Goal: Task Accomplishment & Management: Manage account settings

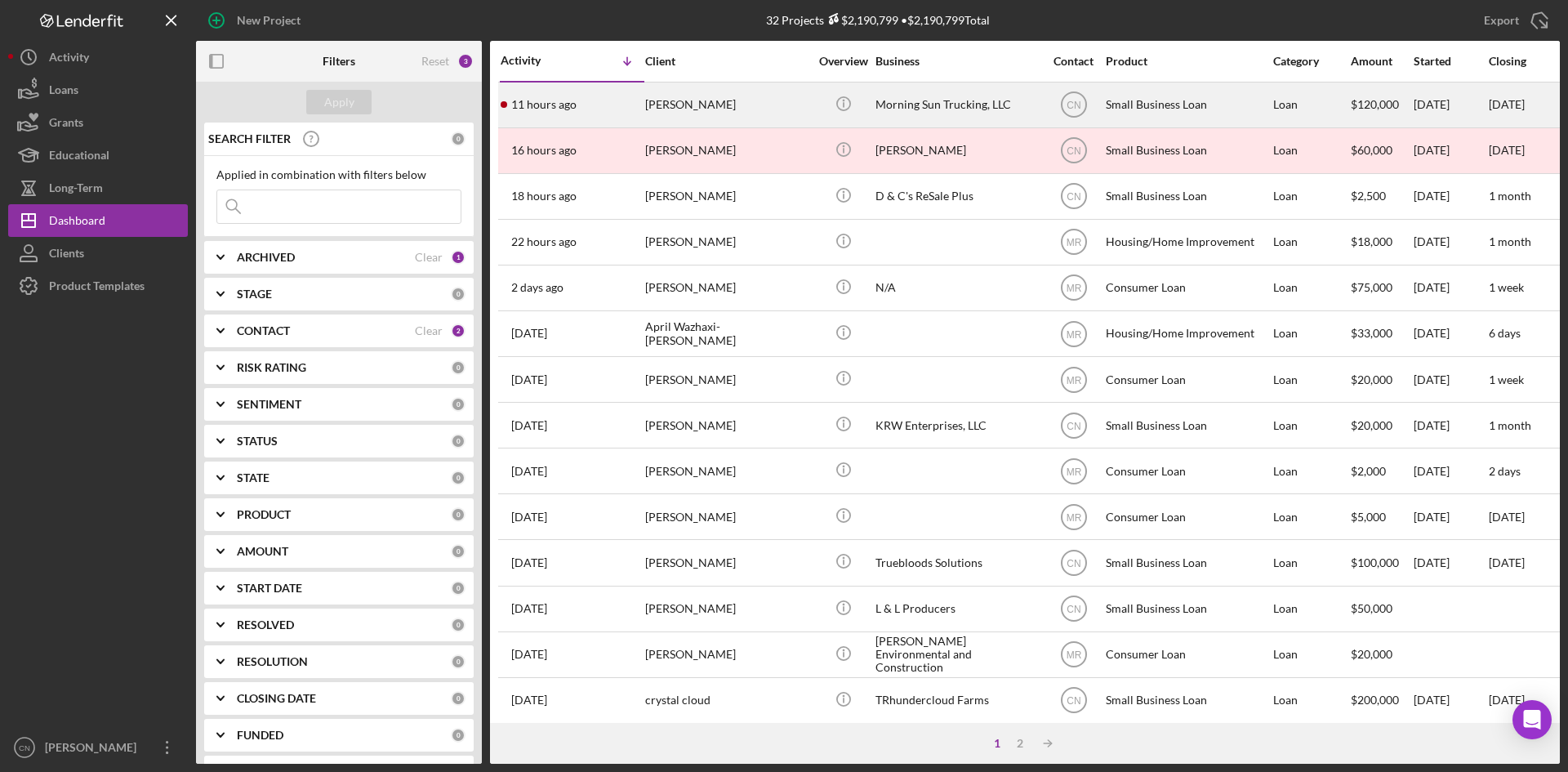
click at [605, 114] on div "11 hours ago Mckenzie Meade" at bounding box center [572, 105] width 143 height 43
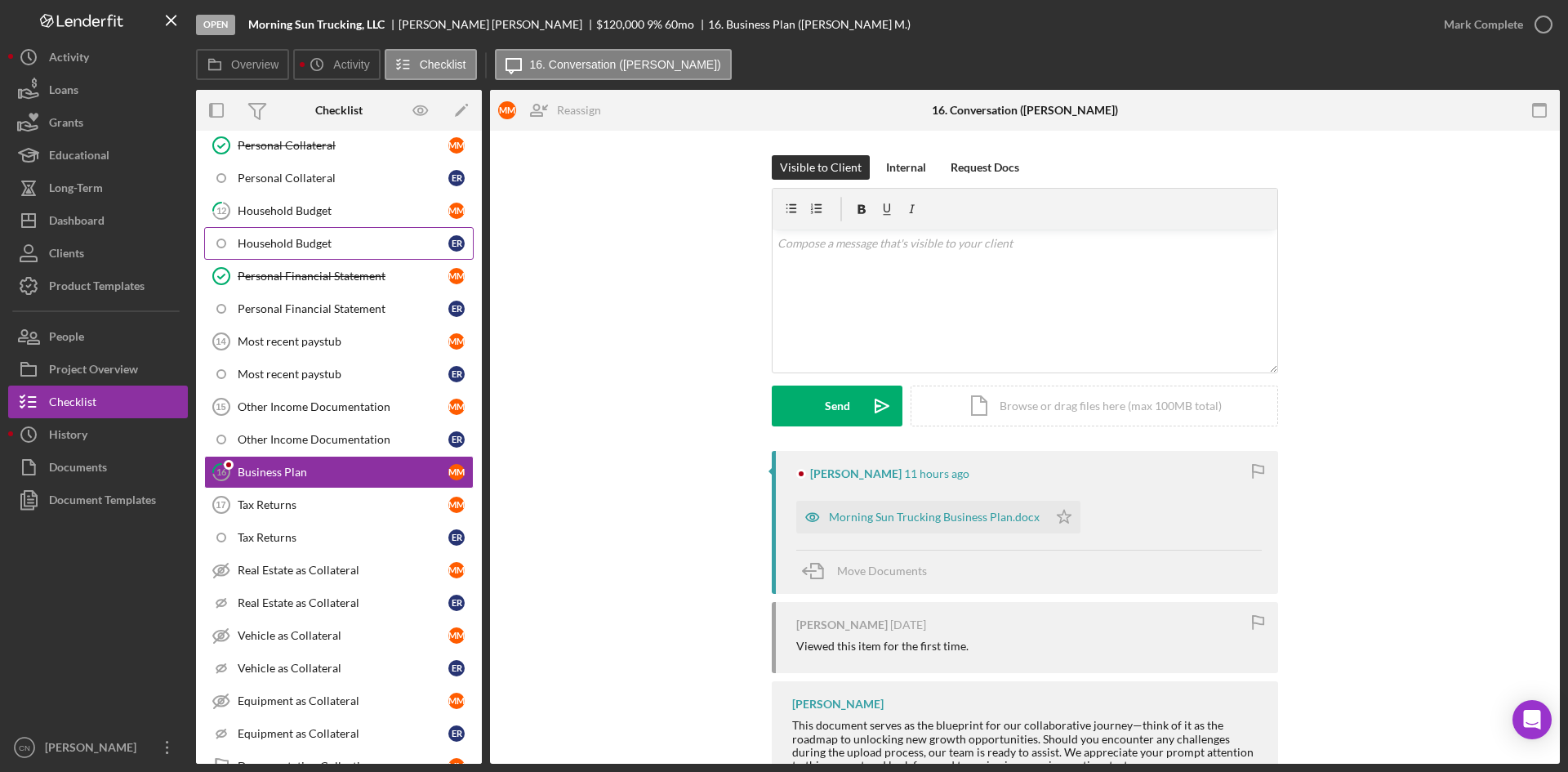
scroll to position [142, 0]
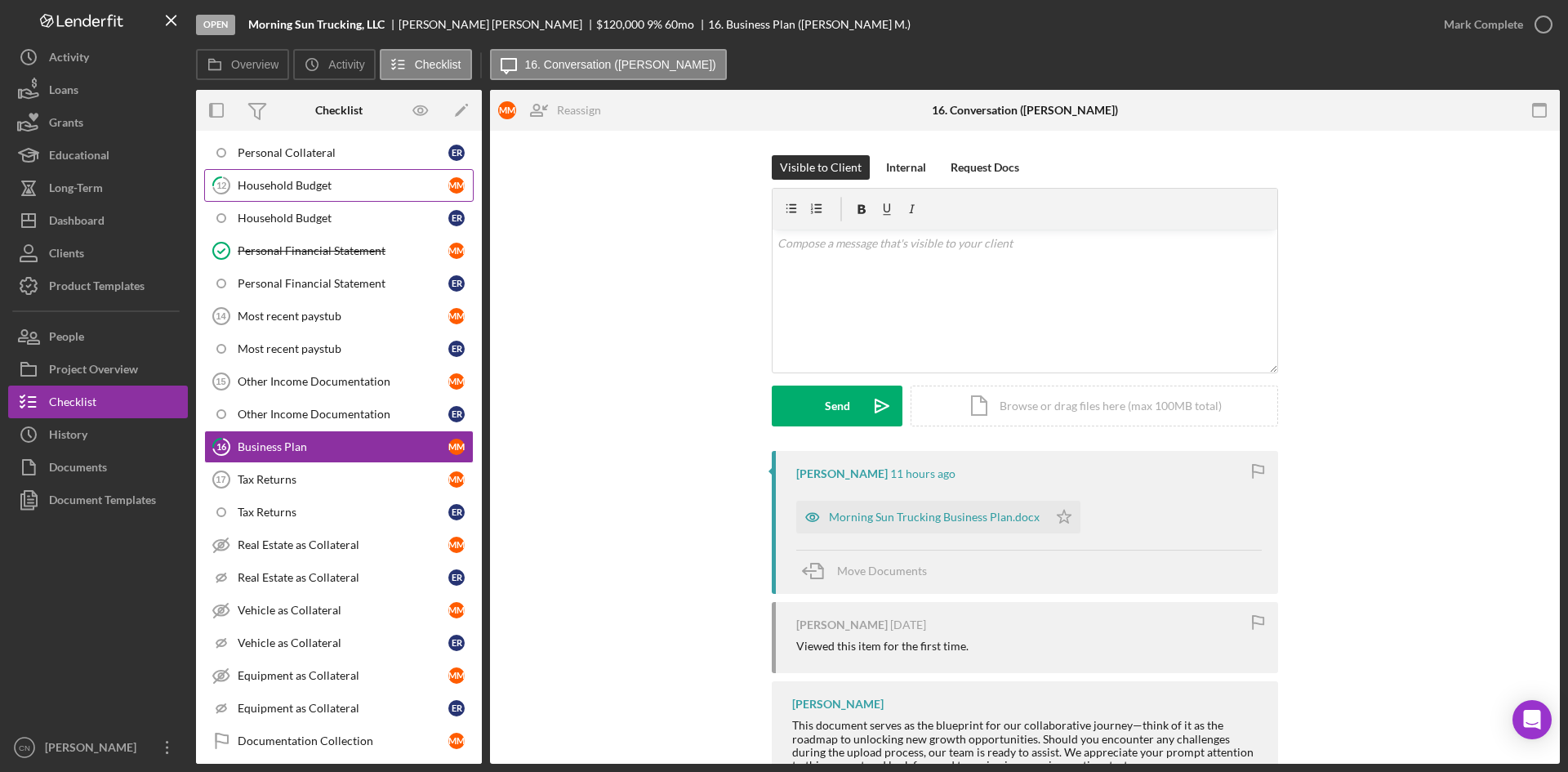
click at [256, 180] on div "Household Budget" at bounding box center [343, 185] width 211 height 13
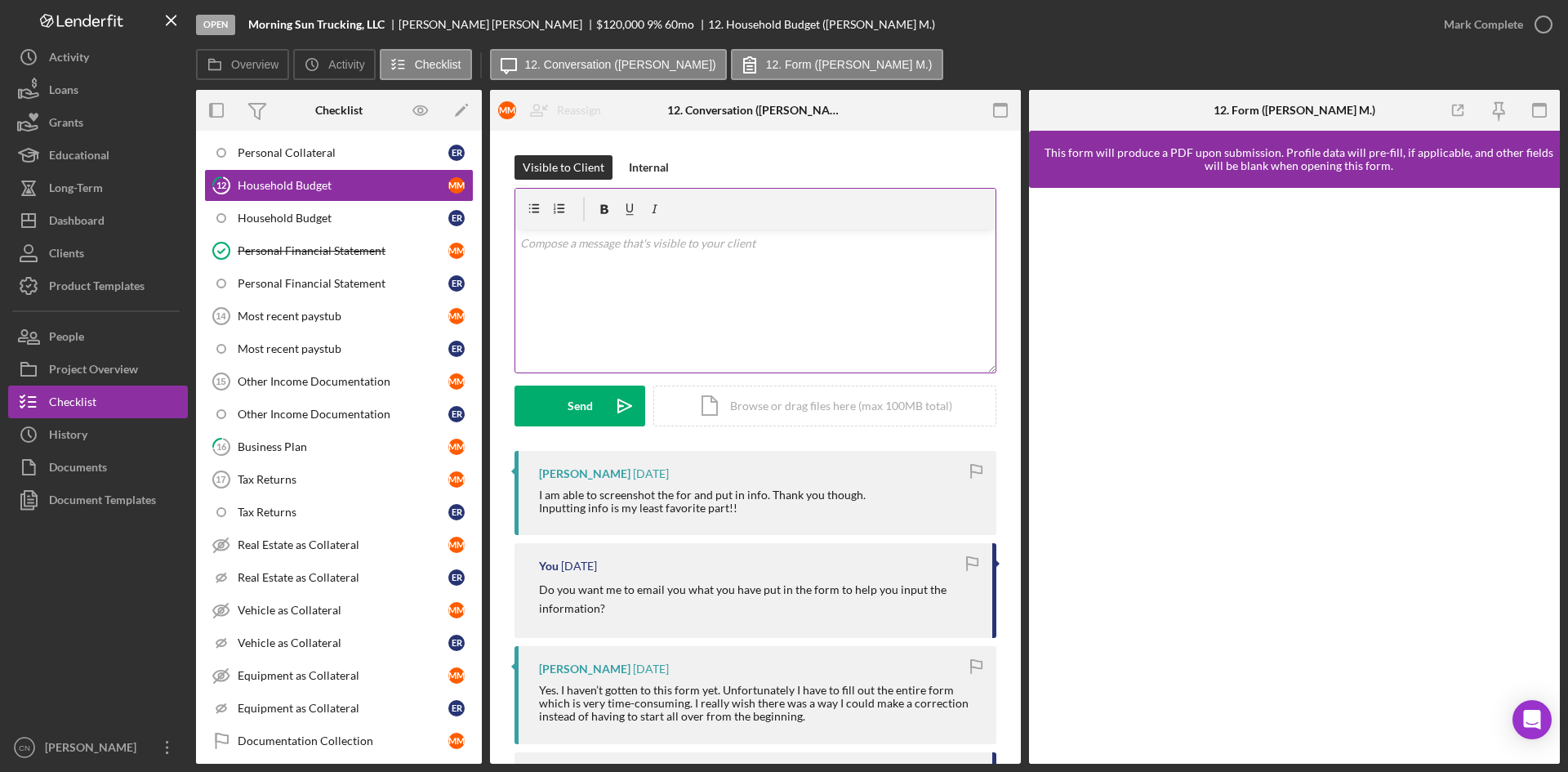
scroll to position [327, 0]
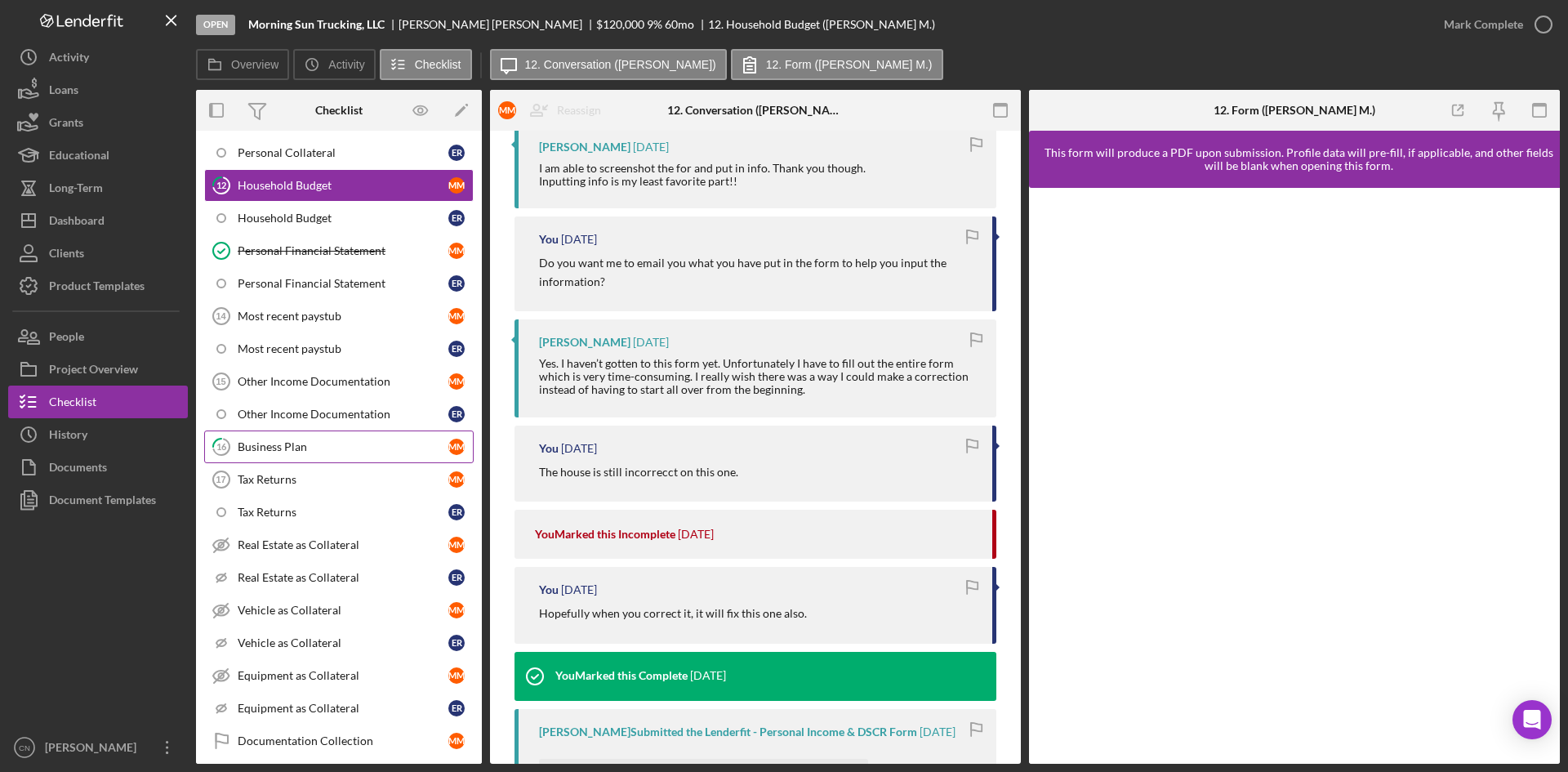
click at [280, 454] on div "Business Plan" at bounding box center [343, 446] width 211 height 13
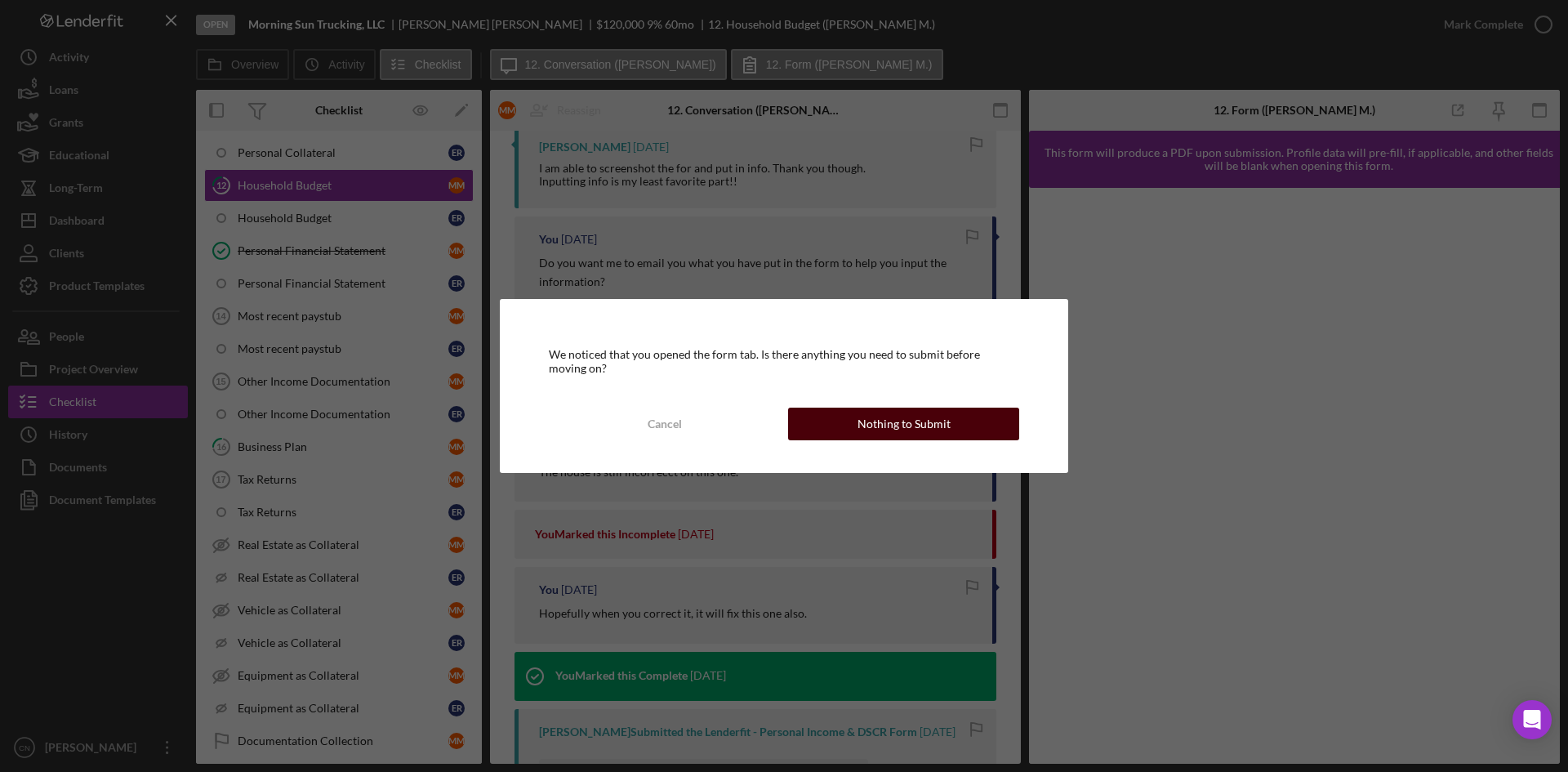
click at [902, 423] on div "Nothing to Submit" at bounding box center [904, 424] width 93 height 33
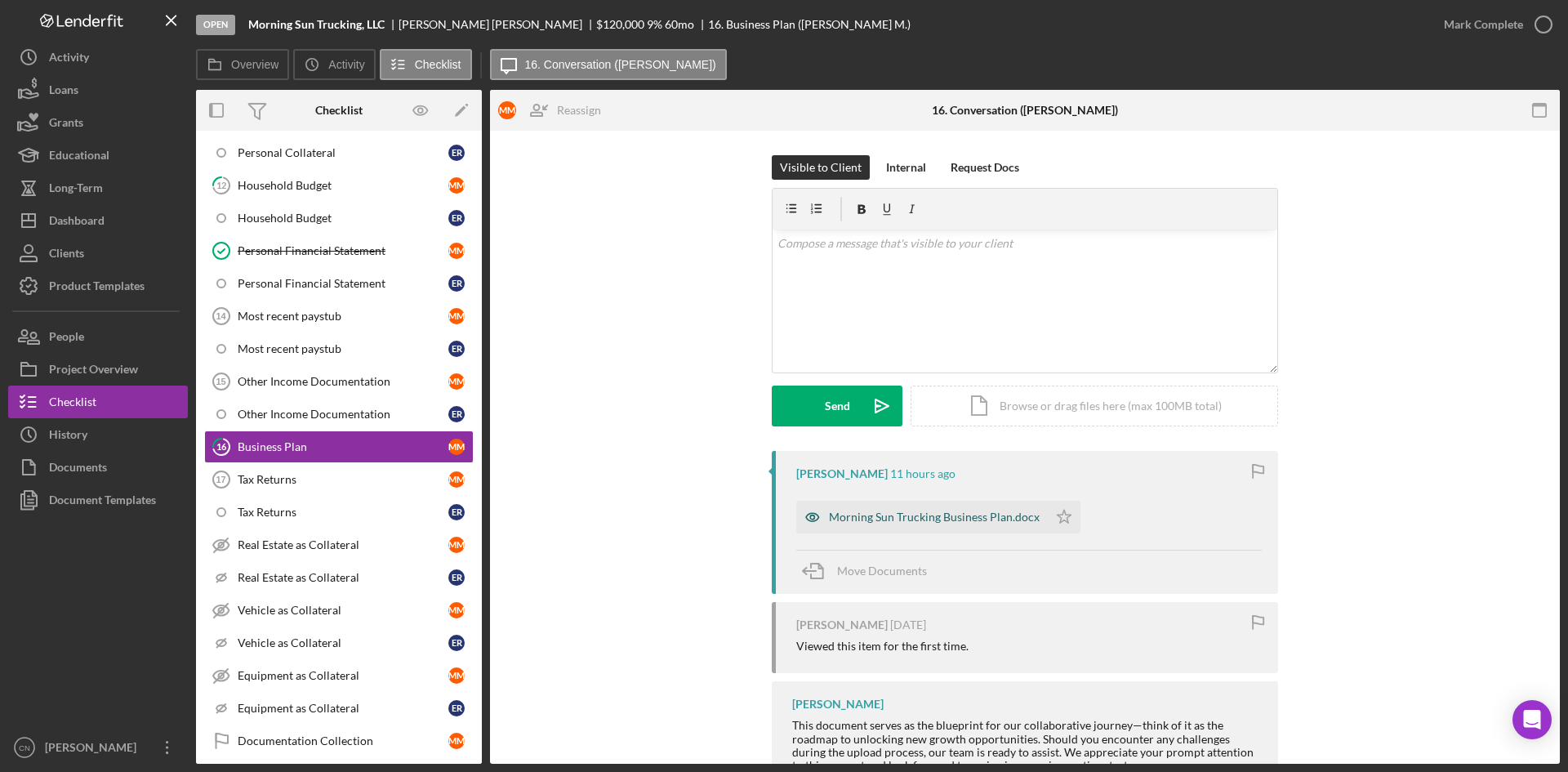
click at [872, 515] on div "Morning Sun Trucking Business Plan.docx" at bounding box center [935, 516] width 211 height 13
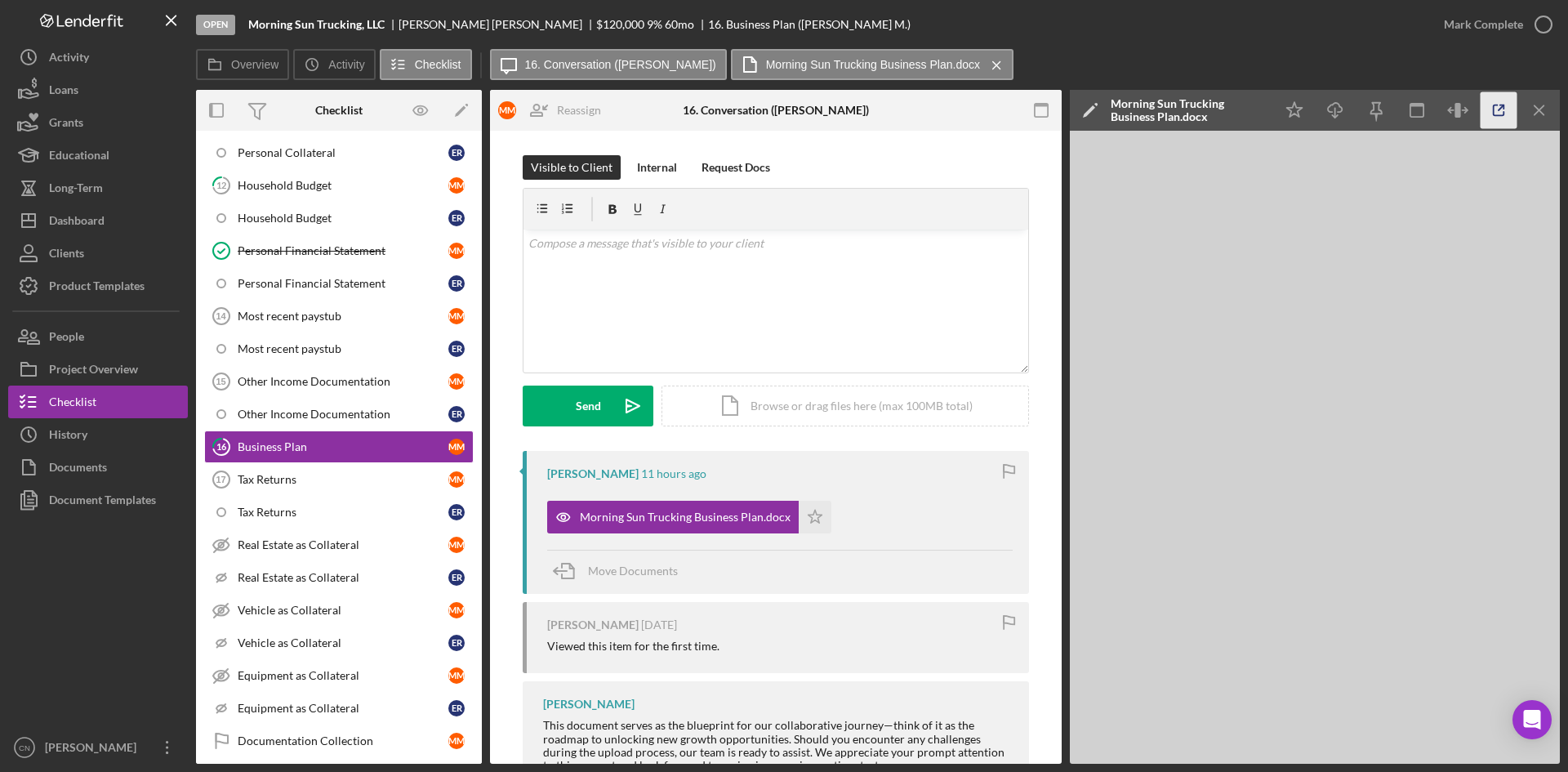
click at [1499, 112] on icon "button" at bounding box center [1499, 111] width 37 height 37
click at [93, 220] on div "Dashboard" at bounding box center [76, 222] width 56 height 37
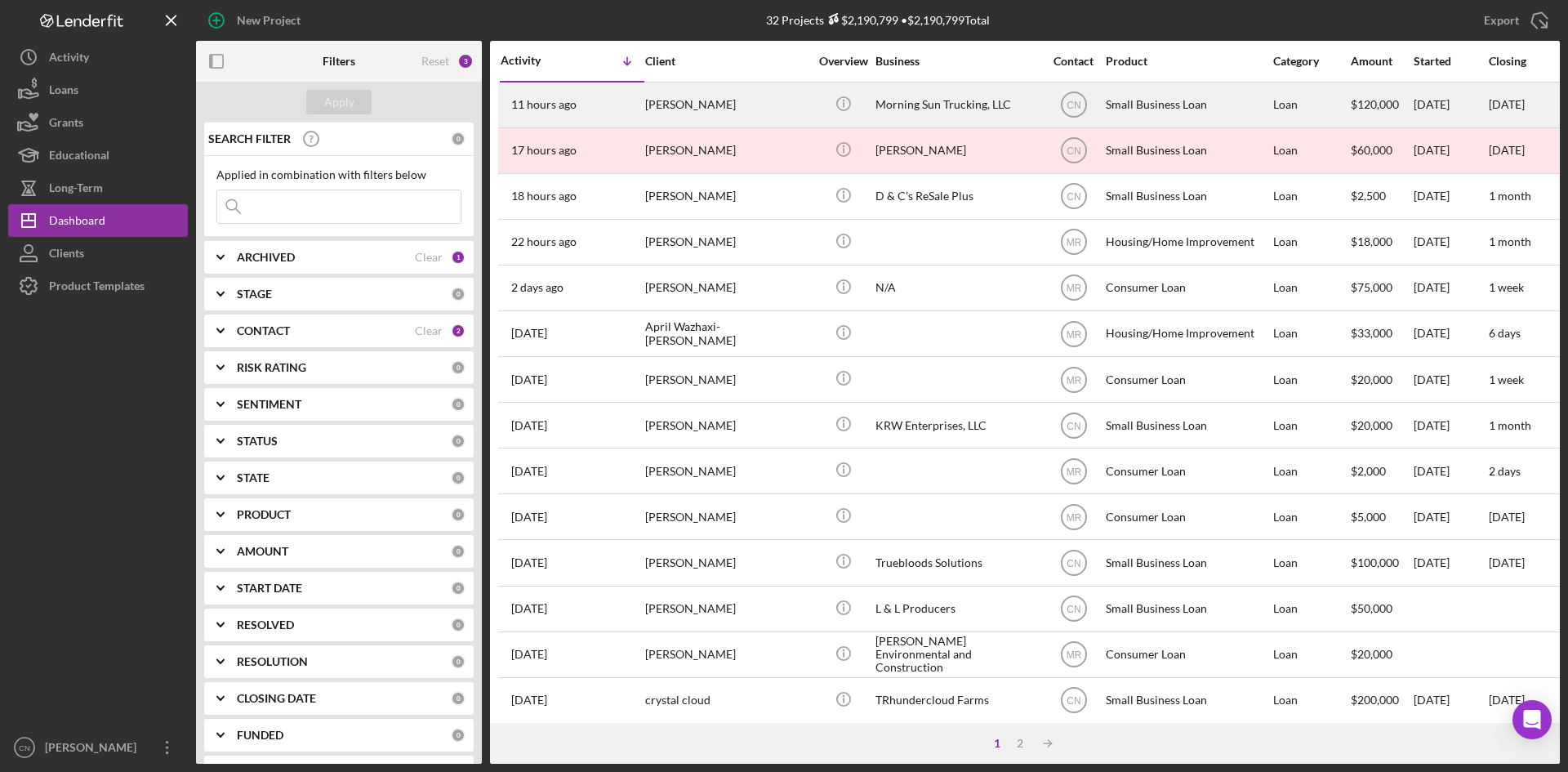
click at [714, 111] on div "[PERSON_NAME]" at bounding box center [727, 105] width 163 height 43
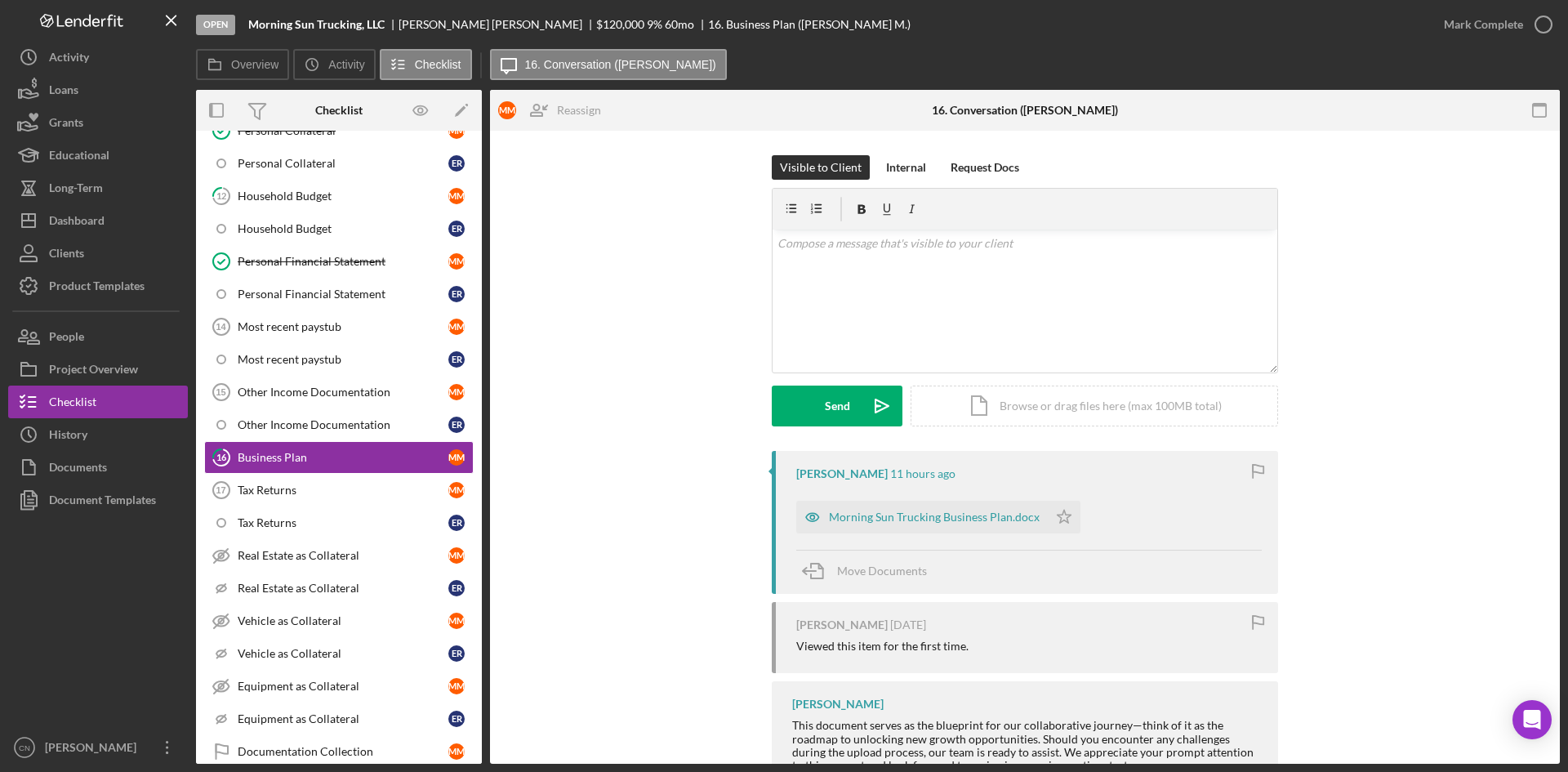
scroll to position [141, 0]
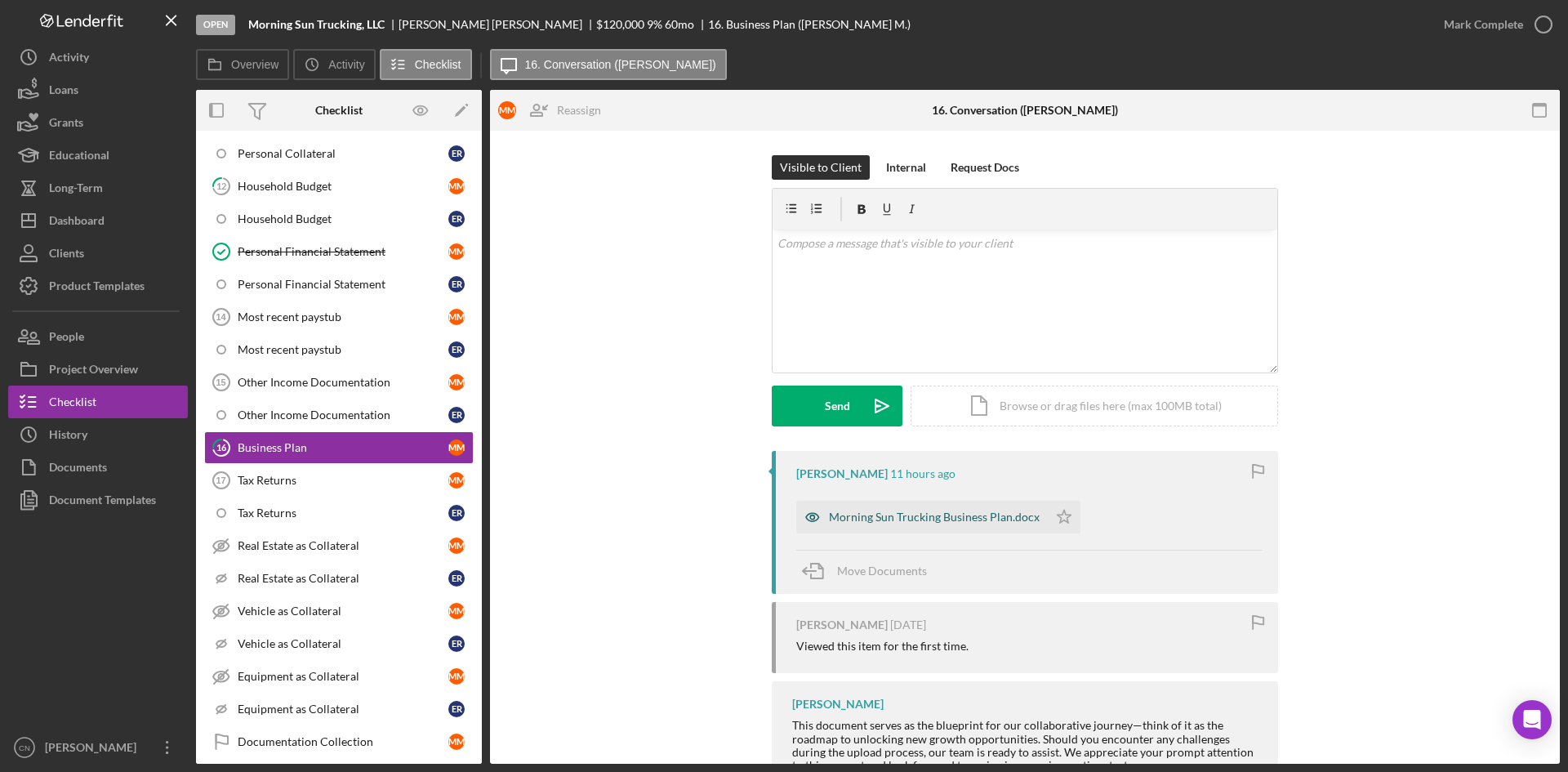
click at [890, 510] on div "Morning Sun Trucking Business Plan.docx" at bounding box center [921, 517] width 251 height 33
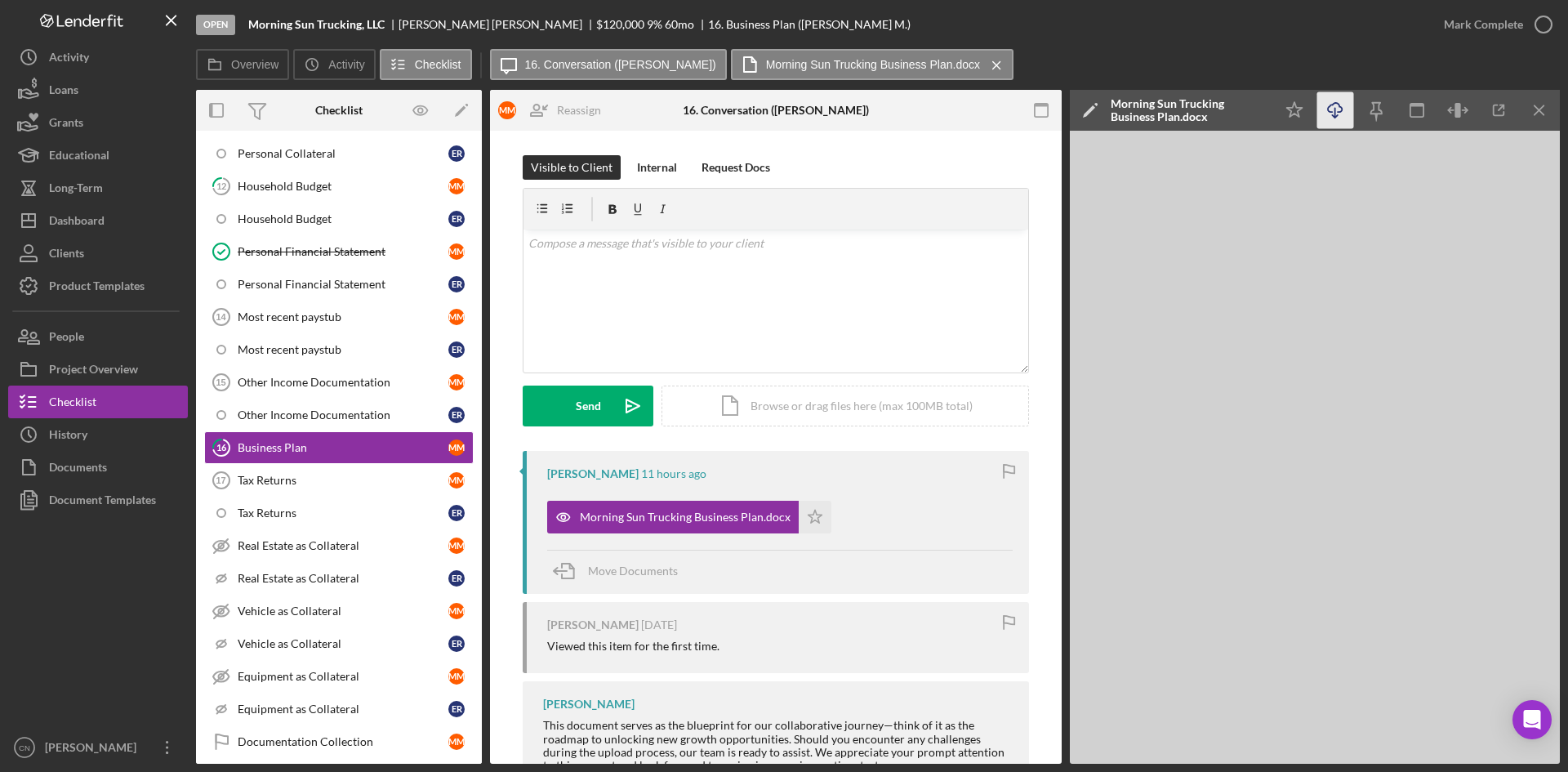
click at [1337, 112] on icon "Icon/Download" at bounding box center [1336, 111] width 37 height 37
click at [82, 232] on div "Dashboard" at bounding box center [76, 222] width 56 height 37
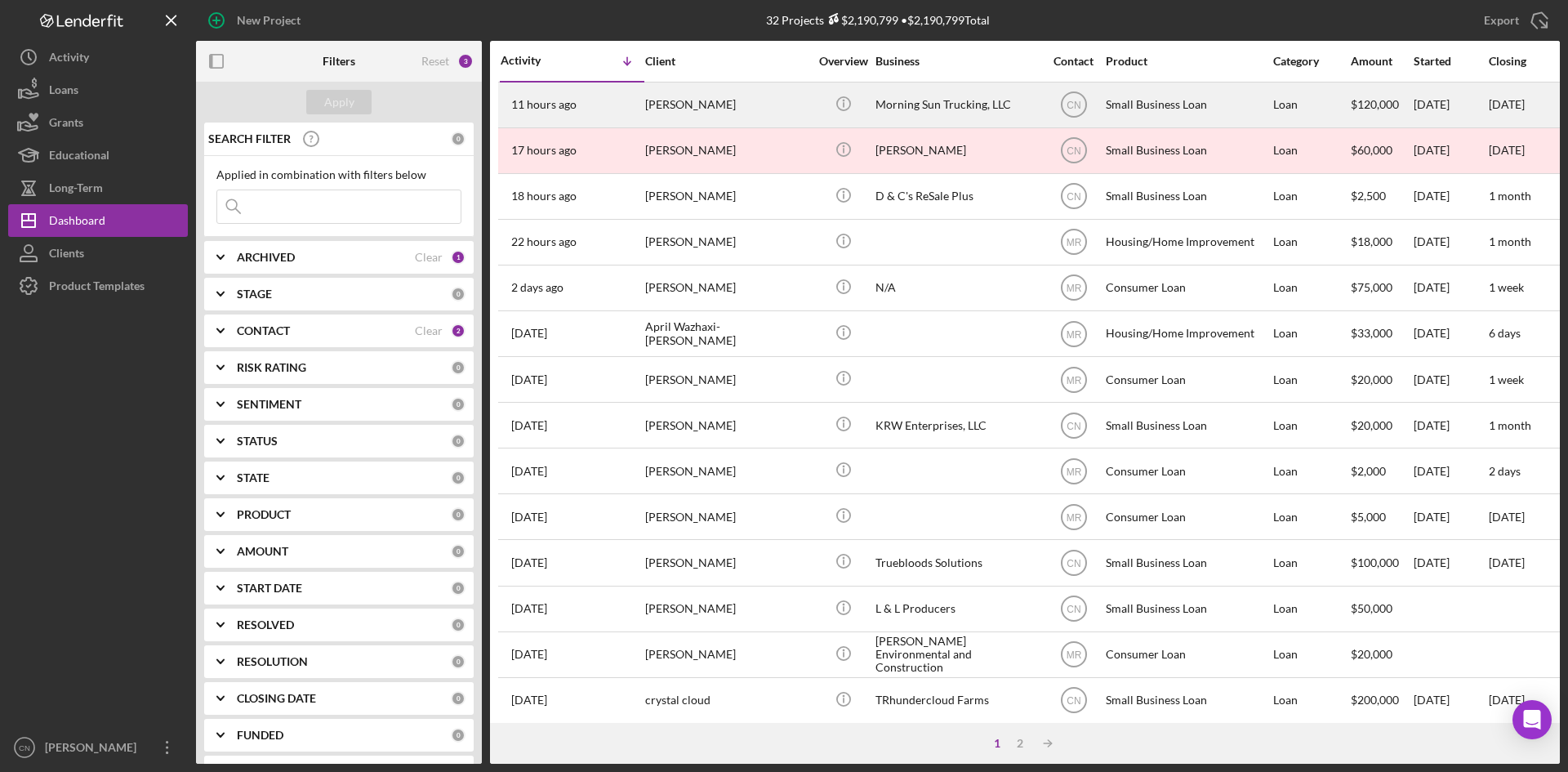
click at [668, 109] on div "[PERSON_NAME]" at bounding box center [727, 105] width 163 height 43
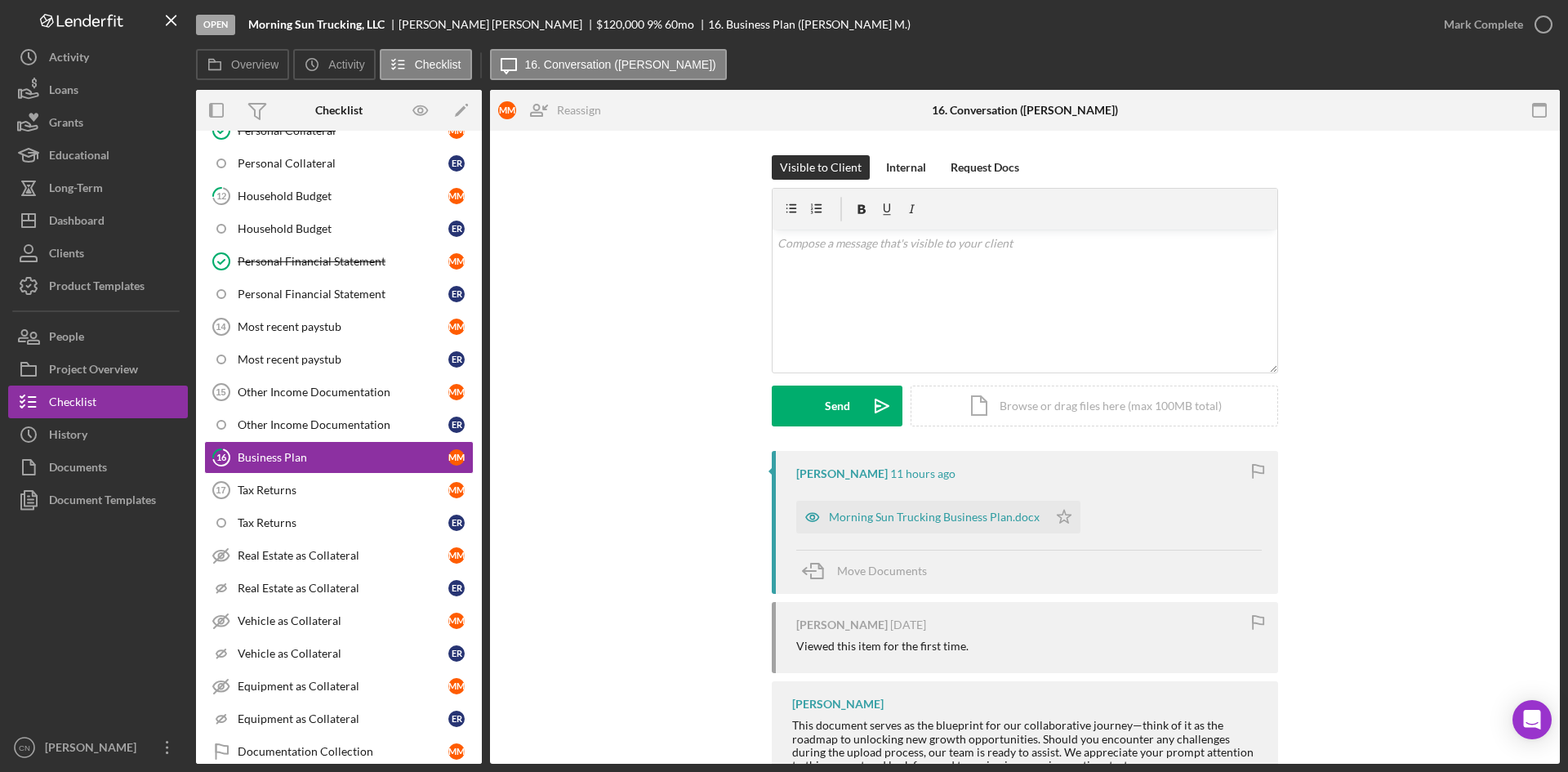
scroll to position [141, 0]
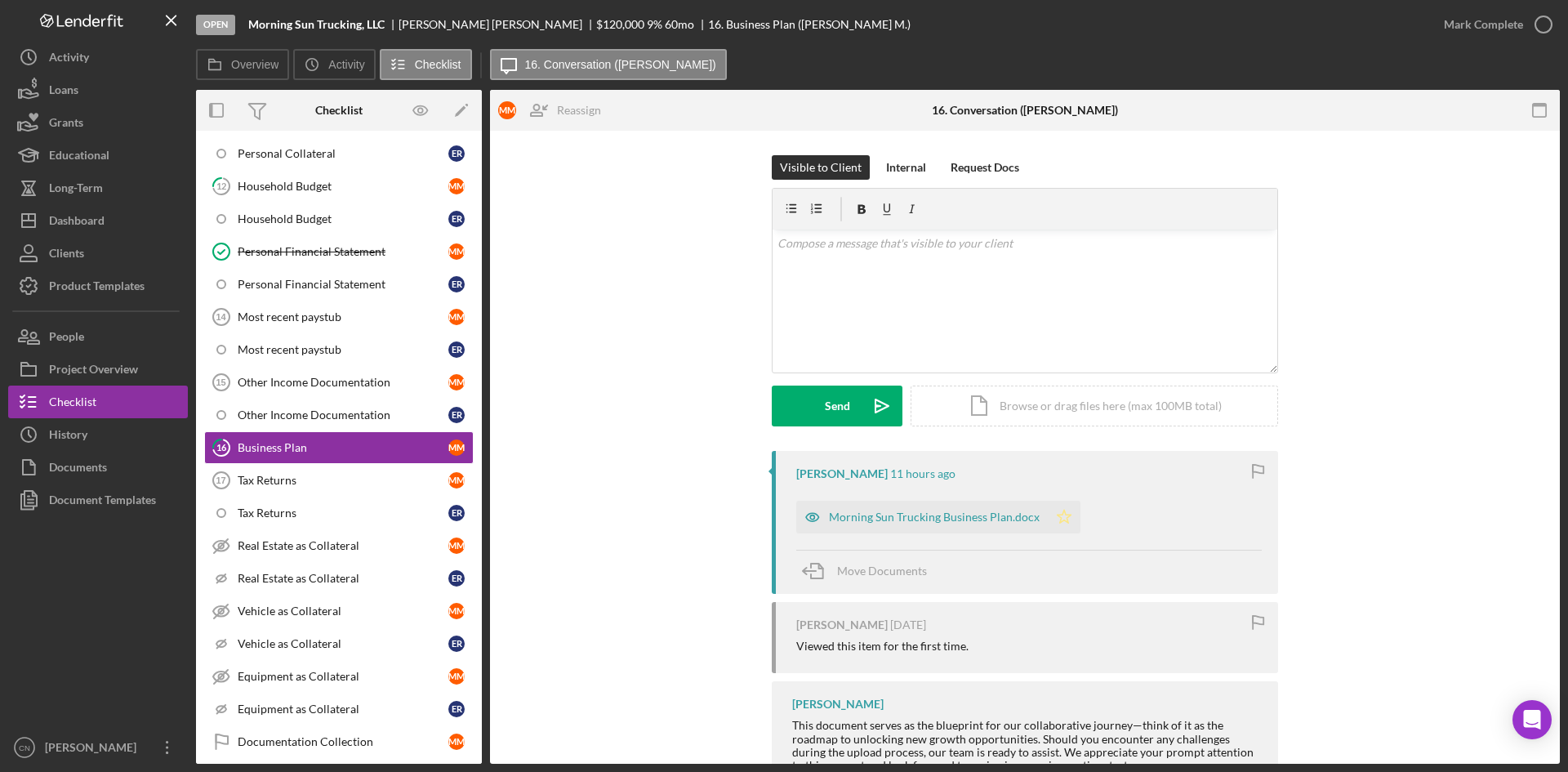
click at [1052, 521] on icon "Icon/Star" at bounding box center [1064, 517] width 33 height 33
click at [1549, 26] on icon "button" at bounding box center [1544, 25] width 41 height 41
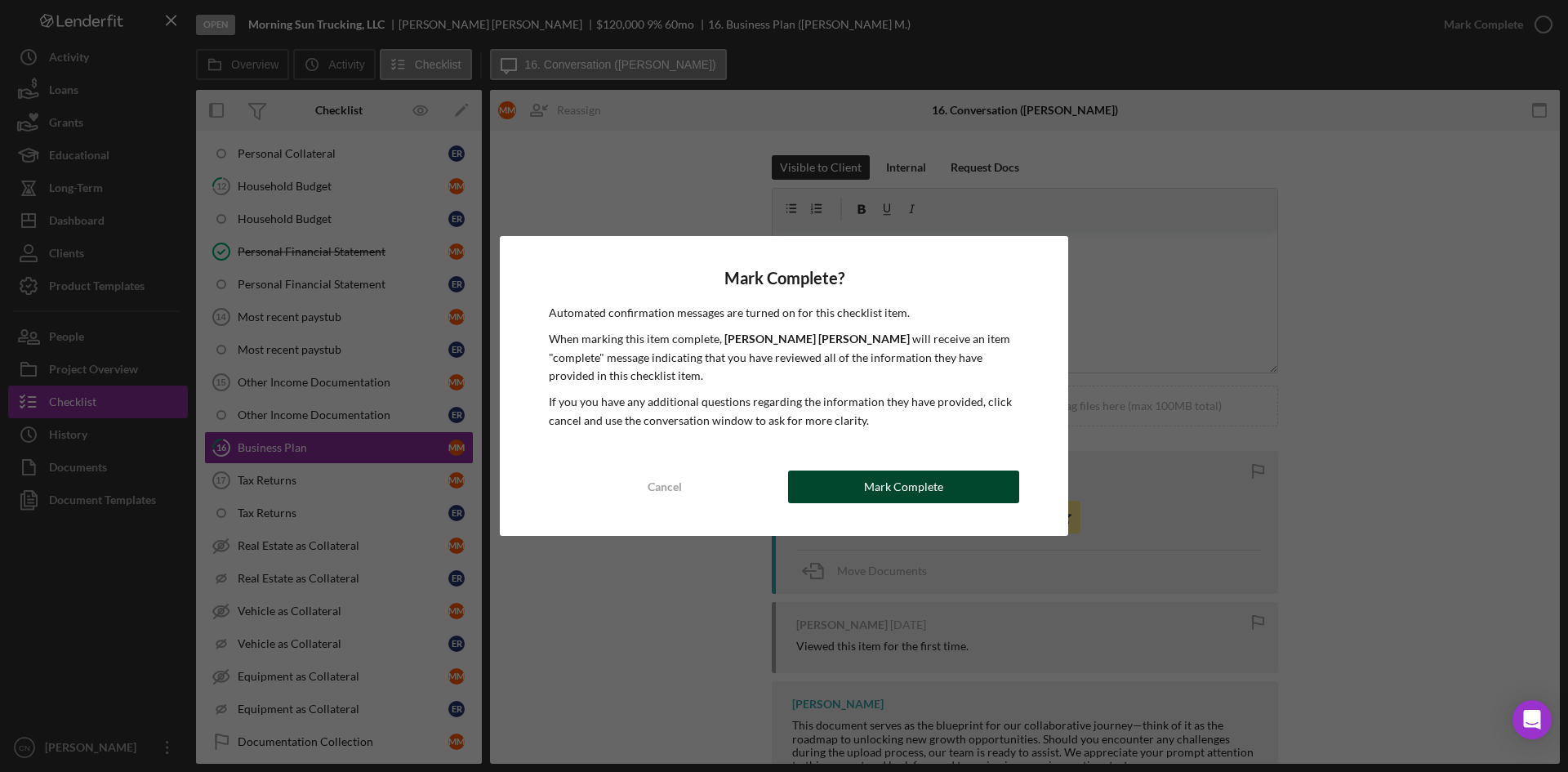
click at [884, 495] on div "Mark Complete" at bounding box center [904, 487] width 79 height 33
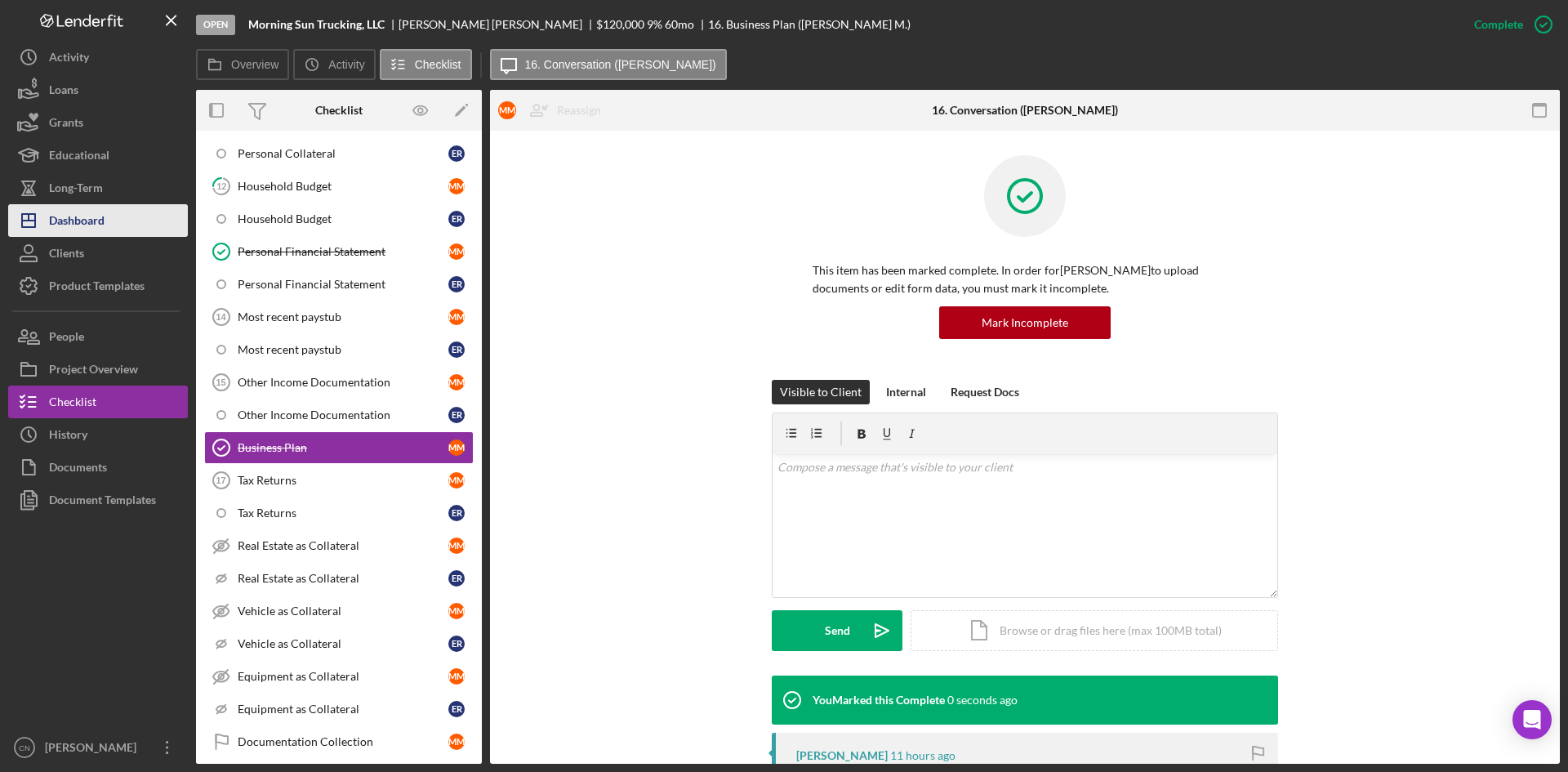
click at [81, 222] on div "Dashboard" at bounding box center [76, 222] width 56 height 37
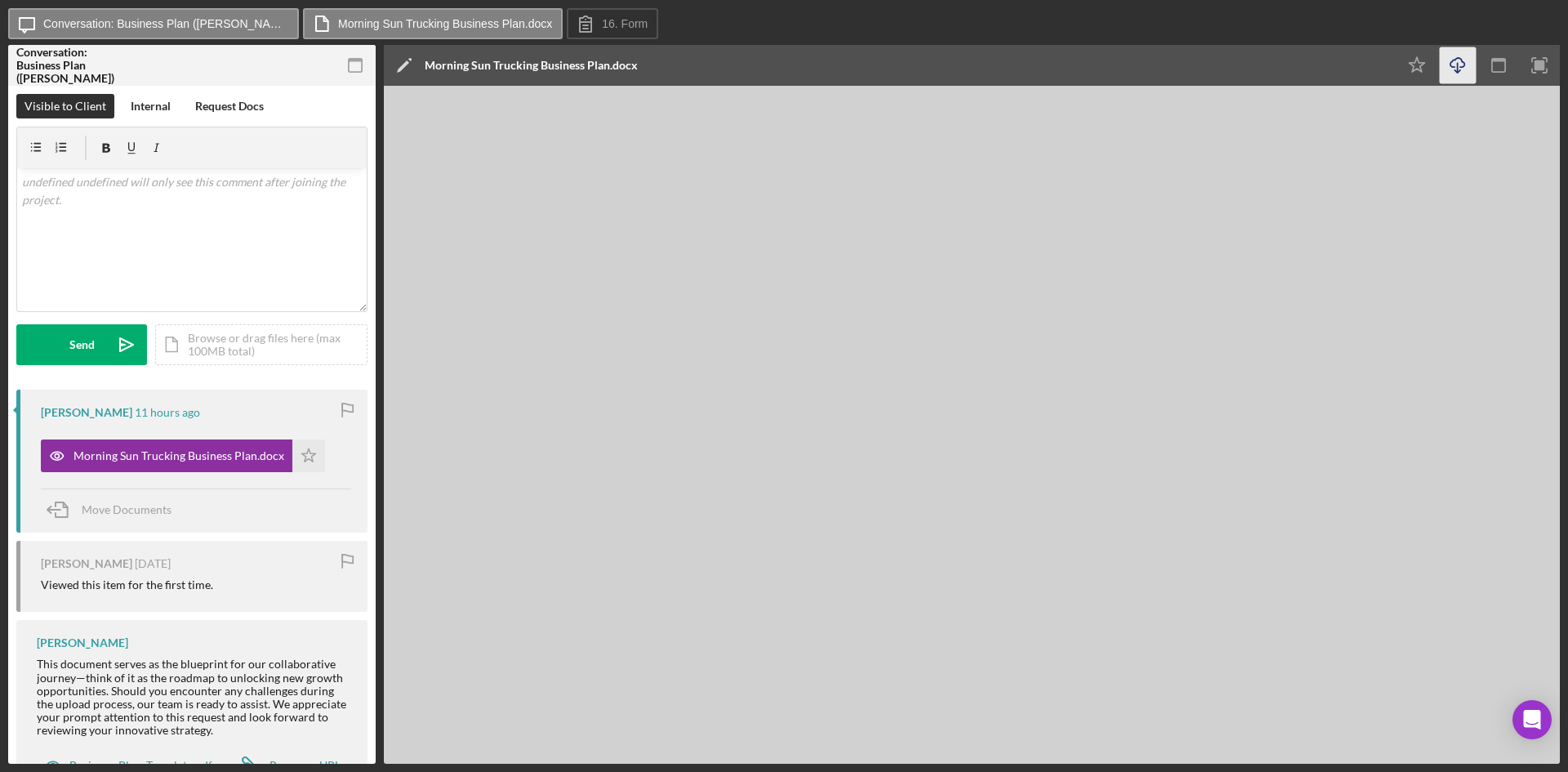
click at [1452, 63] on icon "Icon/Download" at bounding box center [1458, 65] width 37 height 37
click at [151, 22] on label "Conversation: Business Plan (Mckenzie M.)" at bounding box center [166, 23] width 245 height 13
